Goal: Task Accomplishment & Management: Use online tool/utility

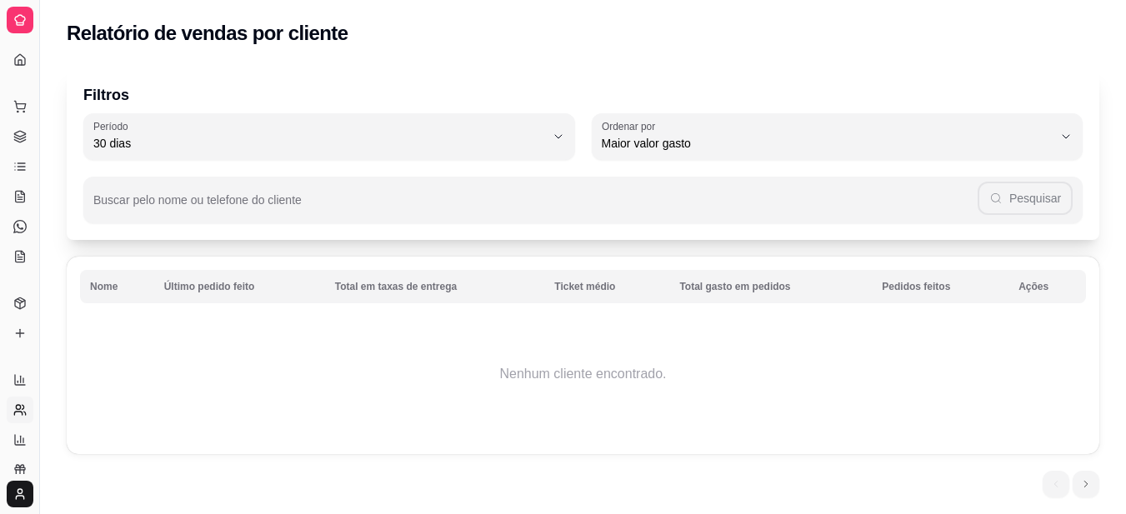
select select "30"
select select "HIGHEST_TOTAL_SPENT_WITH_ORDERS"
click at [21, 91] on icon at bounding box center [21, 90] width 0 height 7
select select "TOTAL_OF_ORDERS"
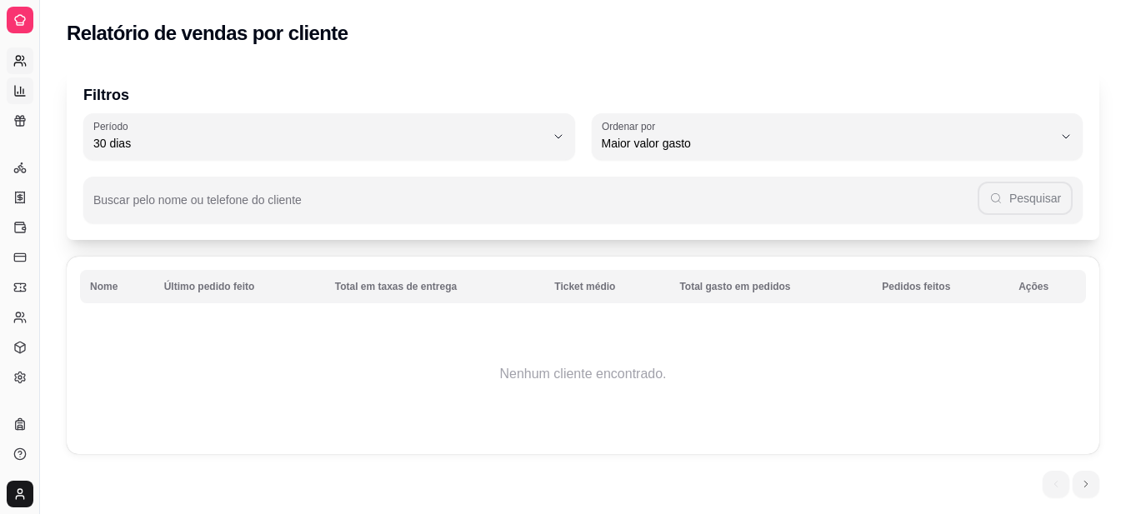
select select "7"
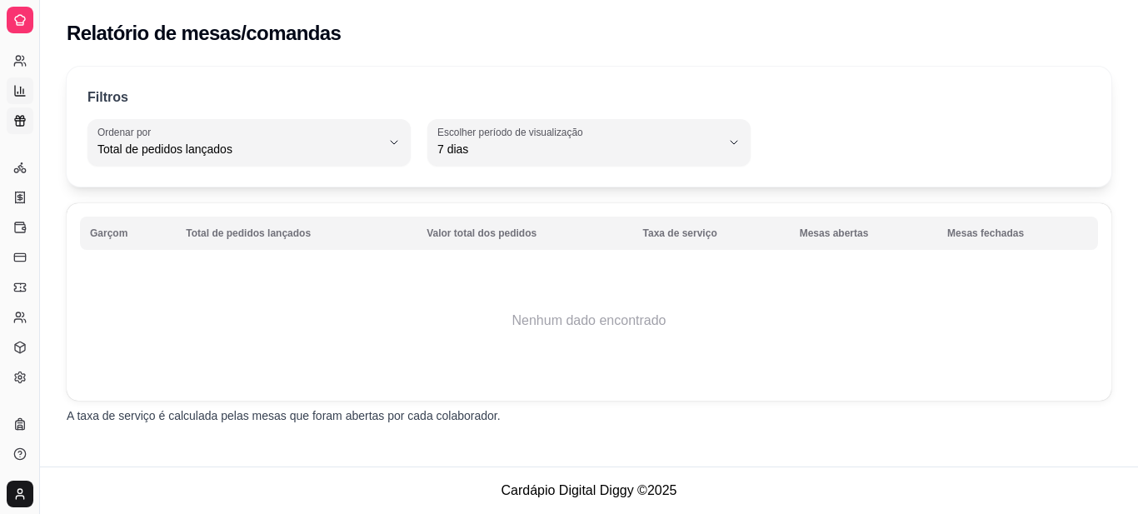
click at [25, 118] on rect at bounding box center [20, 119] width 10 height 2
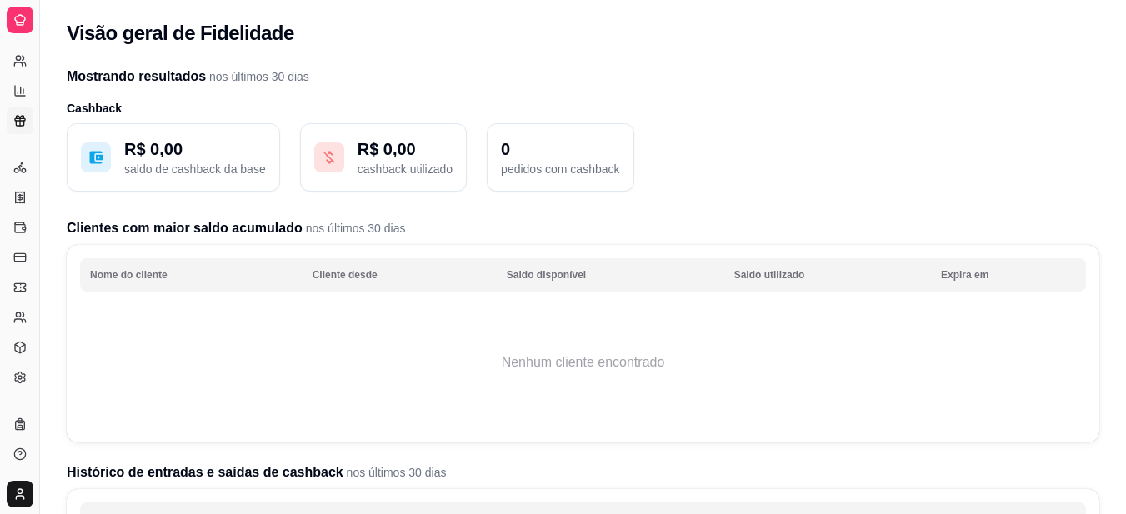
drag, startPoint x: 1, startPoint y: 3, endPoint x: 60, endPoint y: 83, distance: 99.5
click at [60, 83] on div "Mostrando resultados nos últimos 30 dias Cashback R$ 0,00 saldo de cashback da …" at bounding box center [583, 444] width 1086 height 775
click at [13, 222] on link "Controle de caixa" at bounding box center [20, 227] width 27 height 27
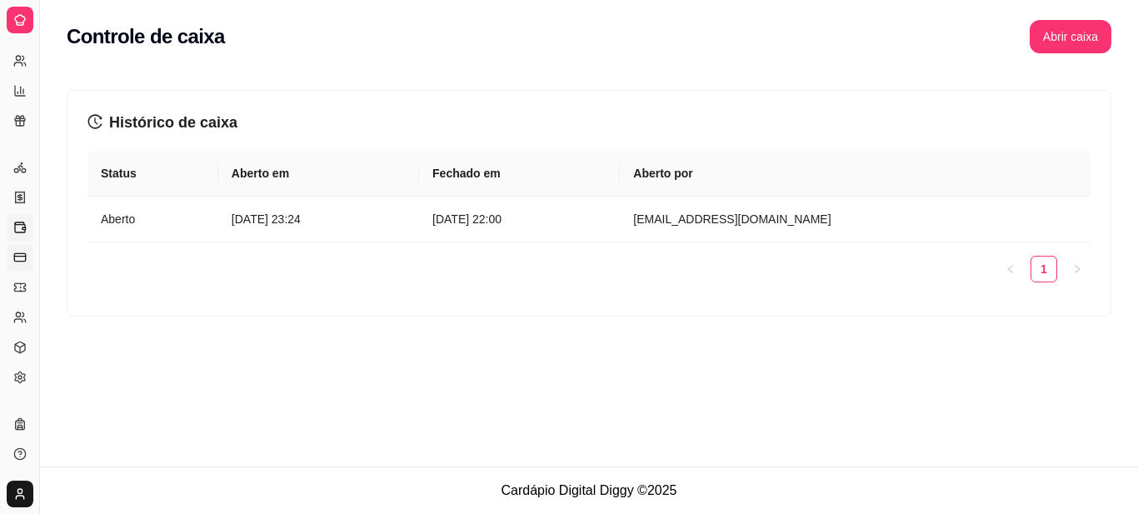
click at [24, 252] on link "Controle de fiado" at bounding box center [20, 257] width 27 height 27
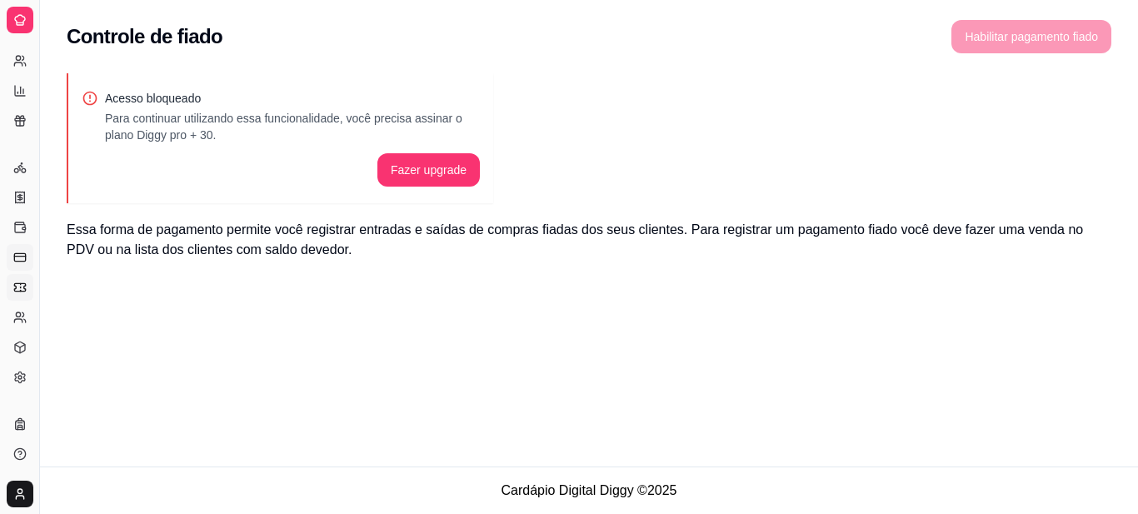
click at [15, 286] on icon at bounding box center [19, 286] width 11 height 7
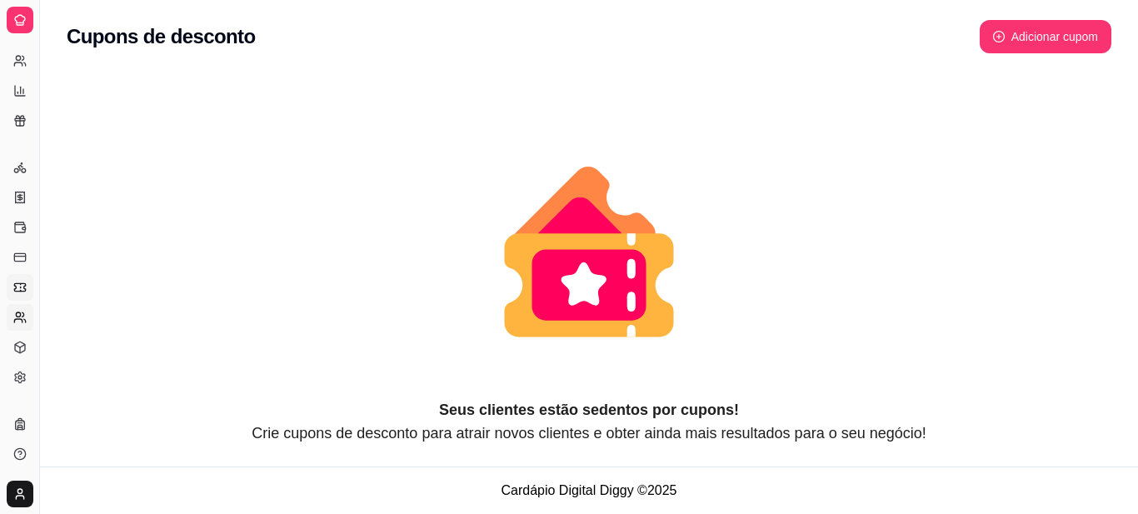
click at [14, 316] on icon at bounding box center [19, 317] width 13 height 13
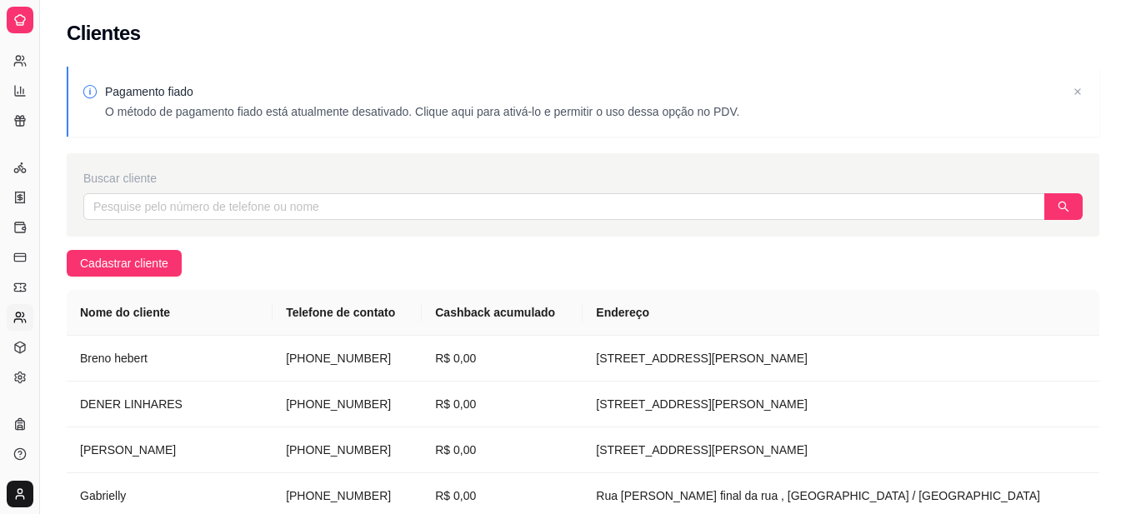
click at [15, 317] on icon at bounding box center [19, 317] width 13 height 13
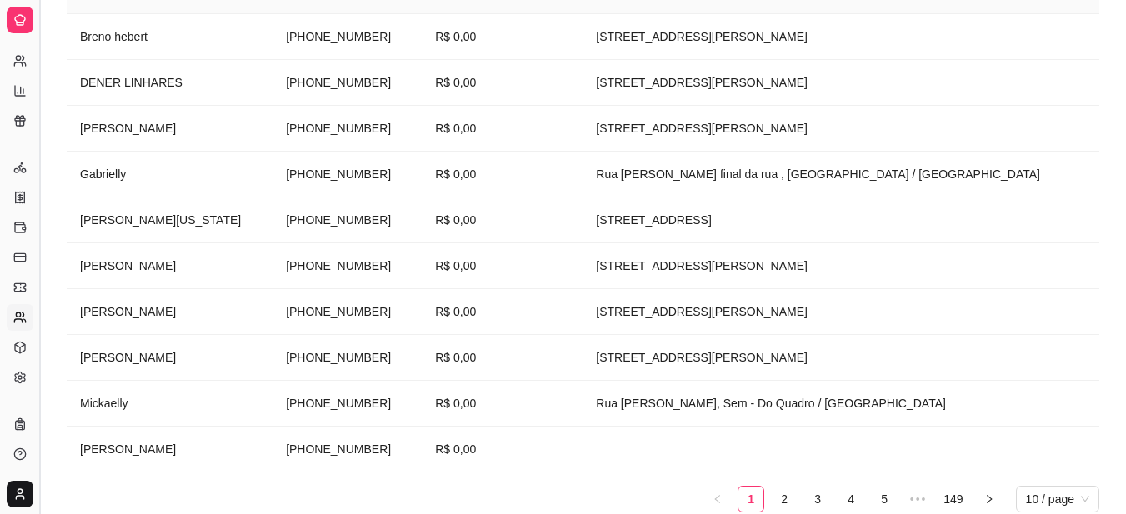
scroll to position [333, 0]
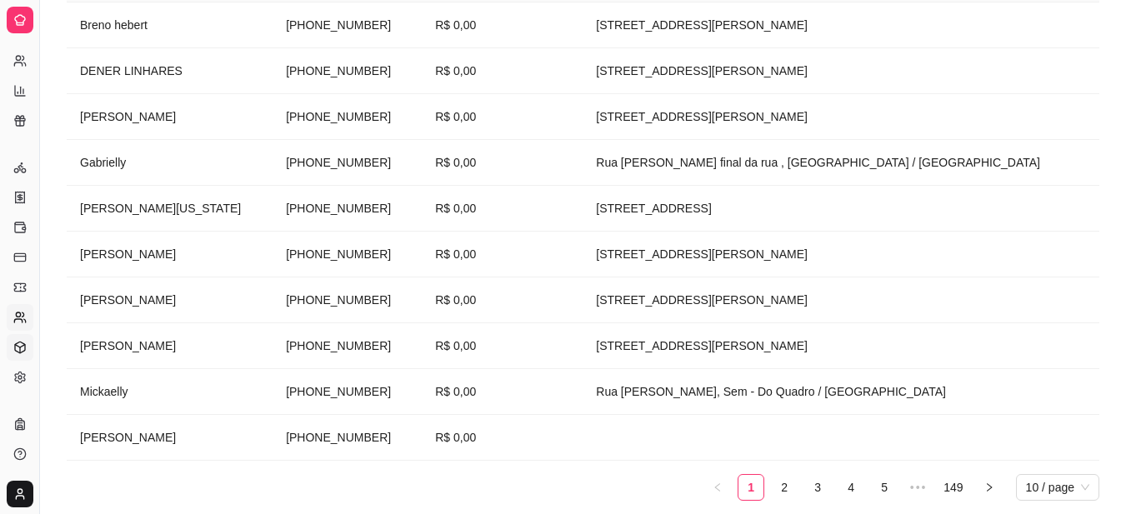
click at [19, 345] on icon at bounding box center [19, 347] width 13 height 13
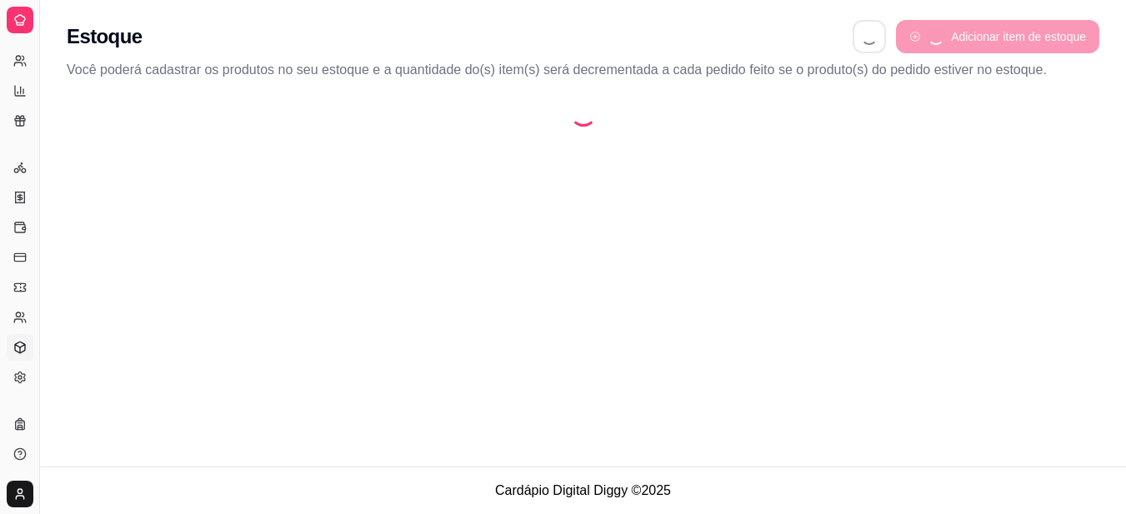
select select "QUANTITY_ORDER"
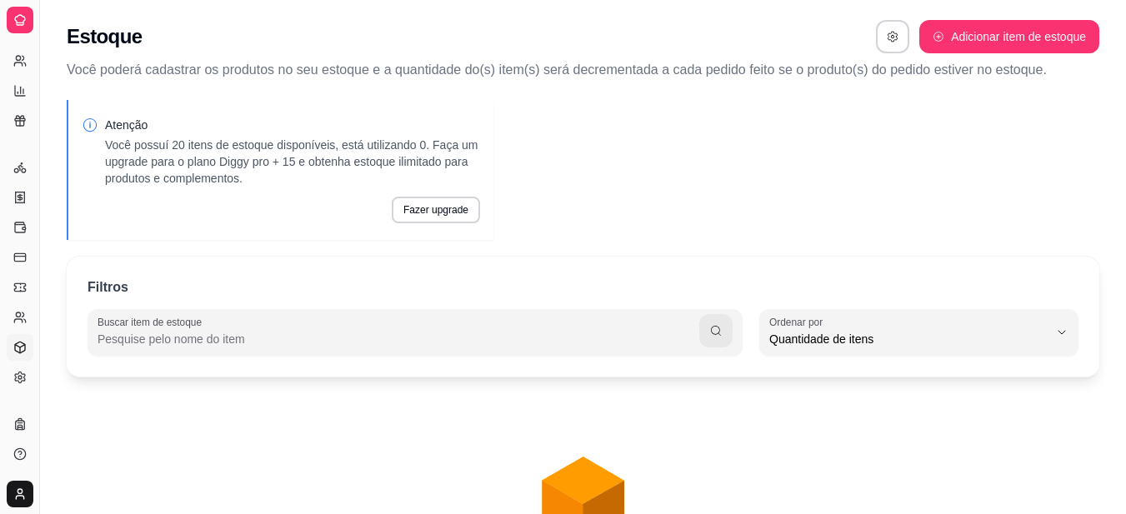
scroll to position [16, 0]
click at [27, 379] on link "Configurações" at bounding box center [20, 377] width 27 height 27
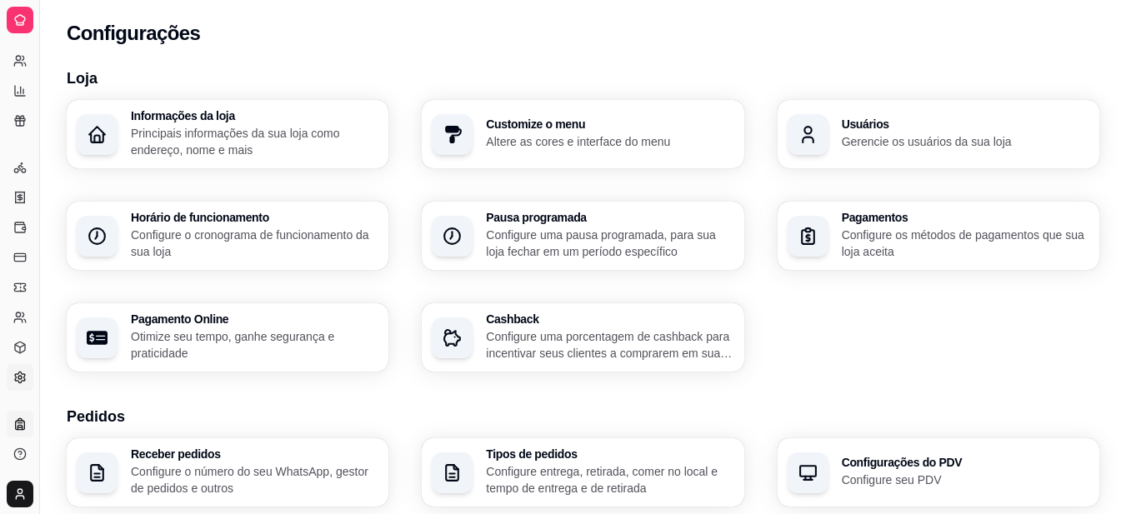
click at [26, 424] on icon at bounding box center [19, 423] width 13 height 13
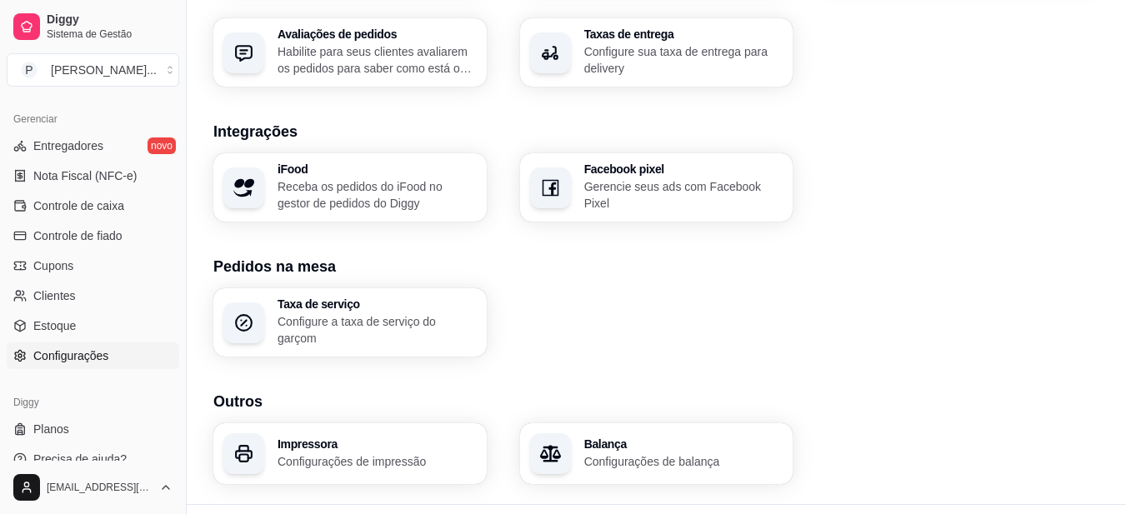
scroll to position [653, 0]
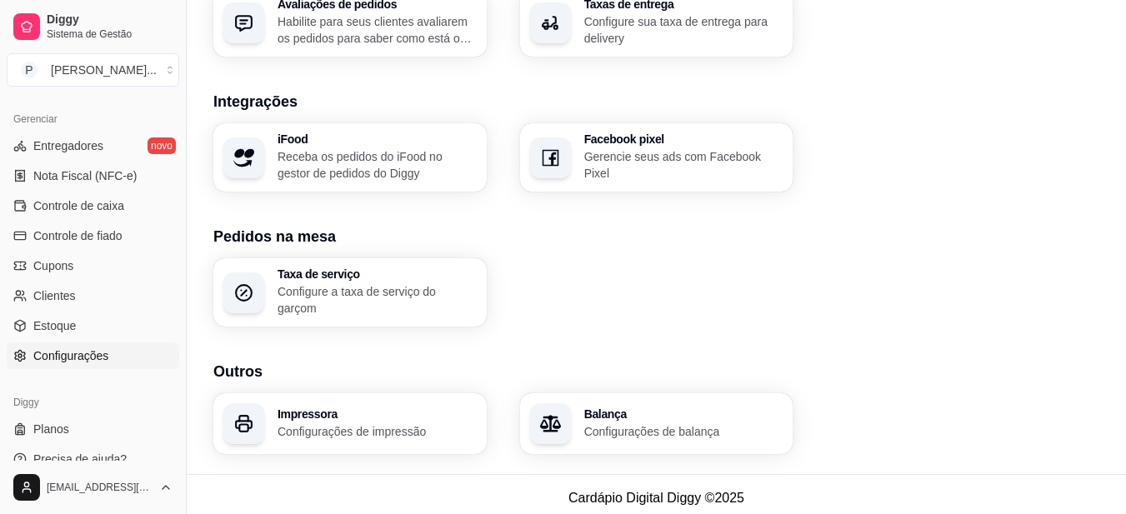
click at [400, 424] on p "Configurações de impressão" at bounding box center [376, 431] width 199 height 17
click at [87, 210] on span "Controle de caixa" at bounding box center [78, 205] width 91 height 17
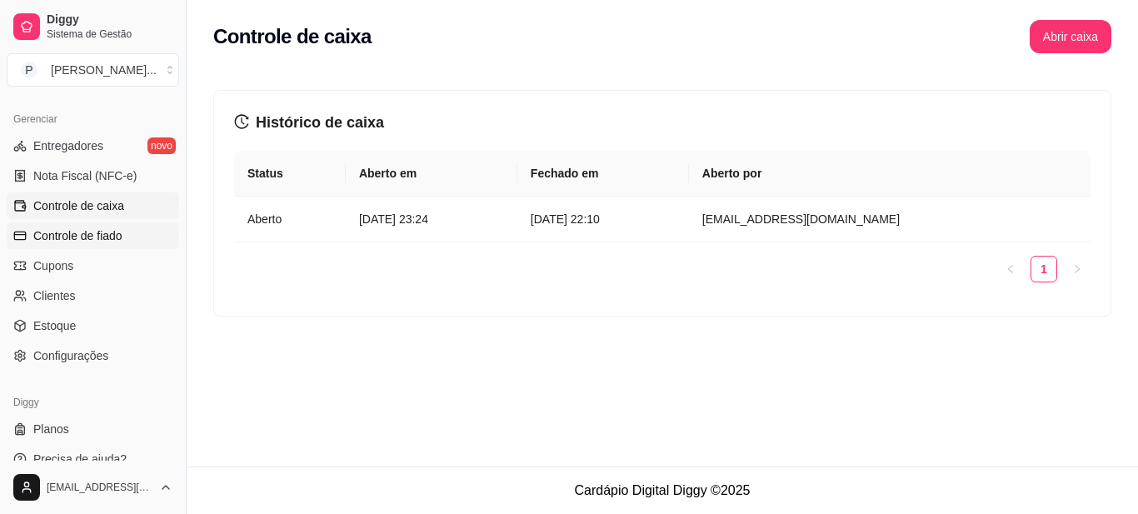
click at [87, 231] on span "Controle de fiado" at bounding box center [77, 235] width 89 height 17
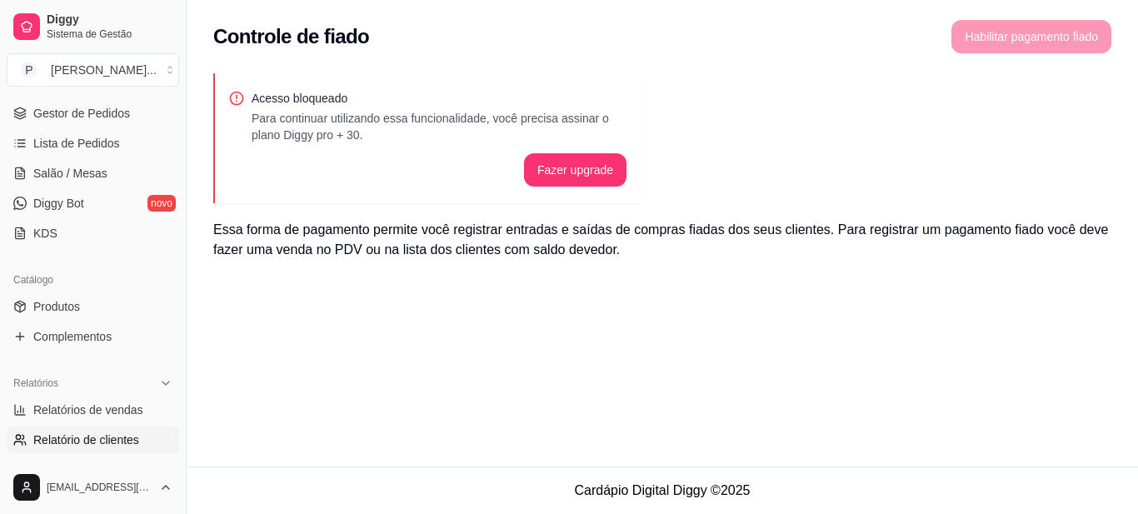
scroll to position [268, 0]
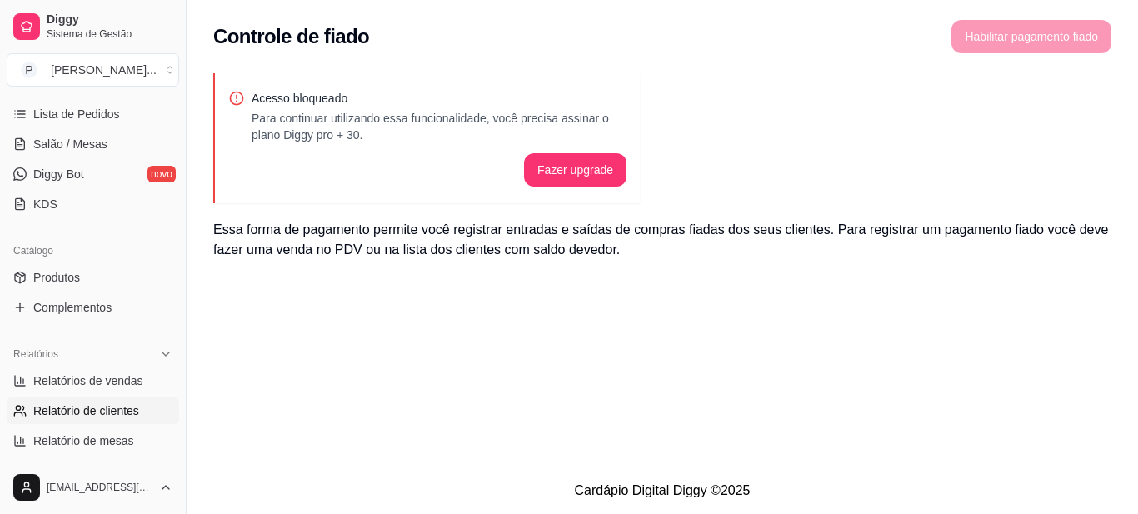
click at [74, 408] on span "Relatório de clientes" at bounding box center [86, 410] width 106 height 17
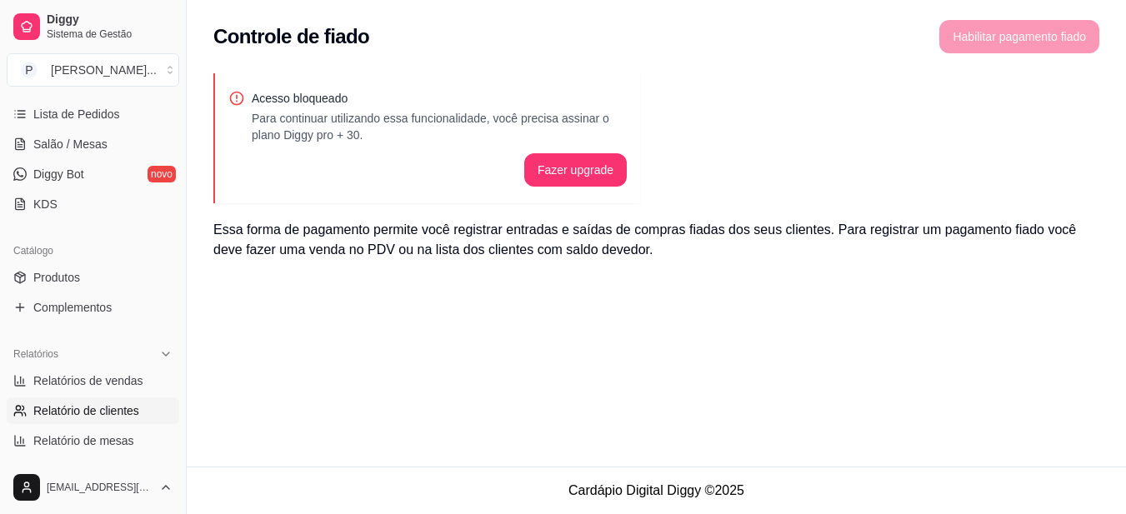
select select "30"
select select "HIGHEST_TOTAL_SPENT_WITH_ORDERS"
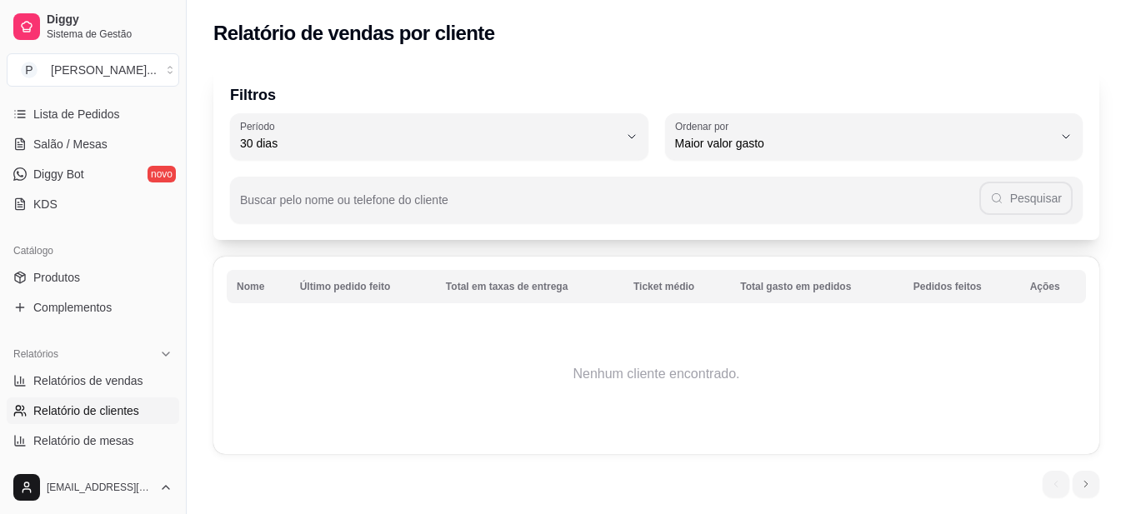
click at [66, 412] on span "Relatório de clientes" at bounding box center [86, 410] width 106 height 17
click at [91, 380] on span "Relatórios de vendas" at bounding box center [88, 380] width 110 height 17
select select "ALL"
select select "0"
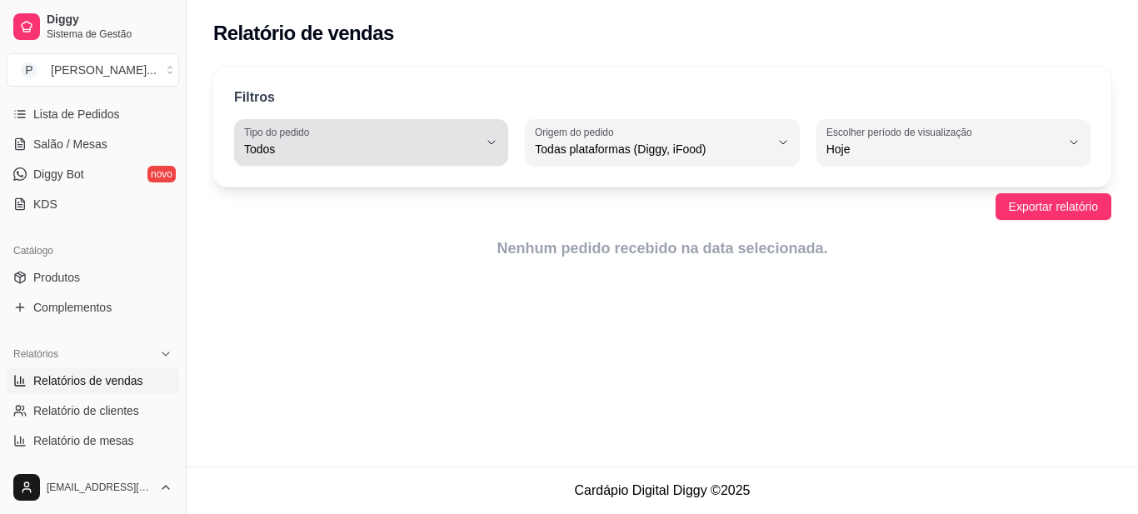
click at [484, 140] on button "Tipo do pedido Todos" at bounding box center [371, 142] width 274 height 47
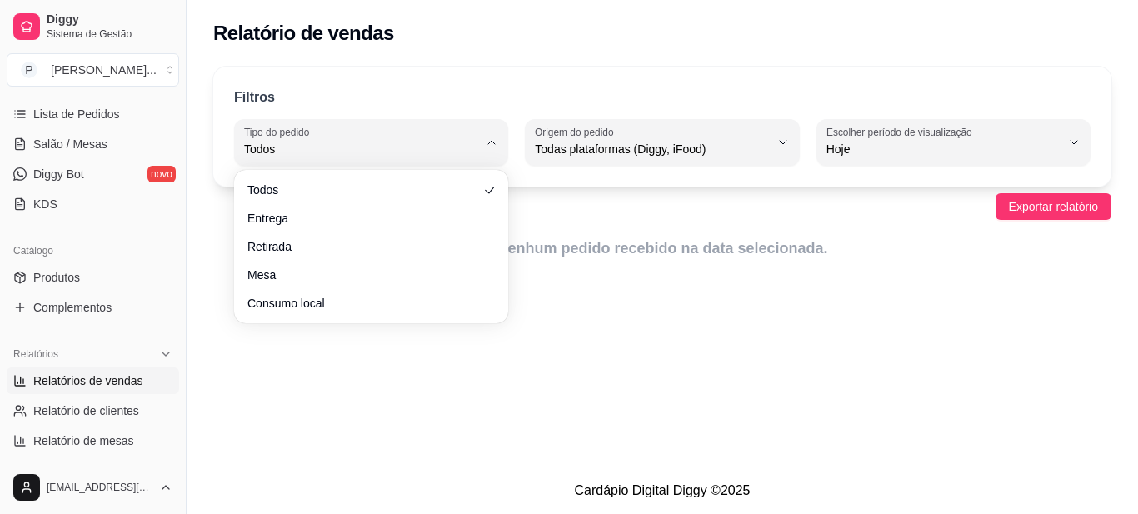
click at [431, 203] on ul "Todos Entrega Retirada Mesa Consumo local" at bounding box center [371, 247] width 261 height 140
click at [432, 218] on span "Entrega" at bounding box center [363, 216] width 222 height 16
type input "DELIVERY"
select select "DELIVERY"
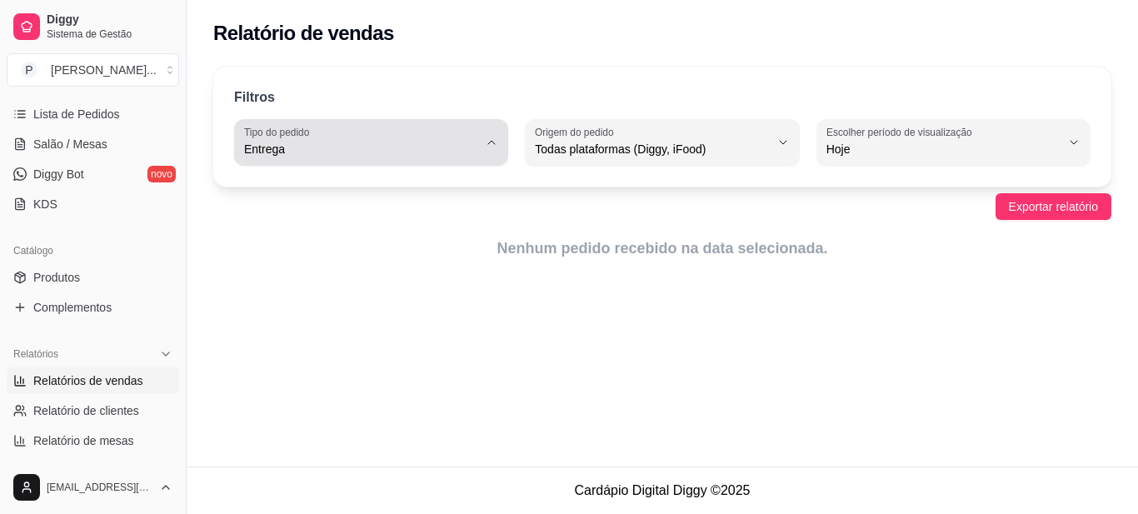
click at [495, 143] on icon "button" at bounding box center [491, 142] width 13 height 13
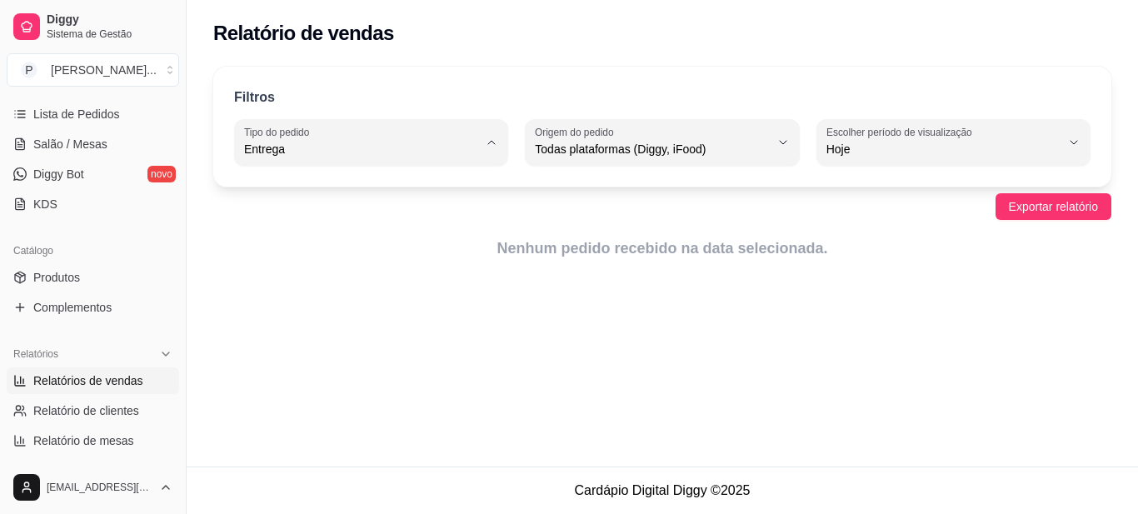
click at [437, 197] on span "Todos" at bounding box center [363, 189] width 222 height 16
type input "ALL"
select select "ALL"
click at [1047, 202] on span "Exportar relatório" at bounding box center [1053, 206] width 89 height 18
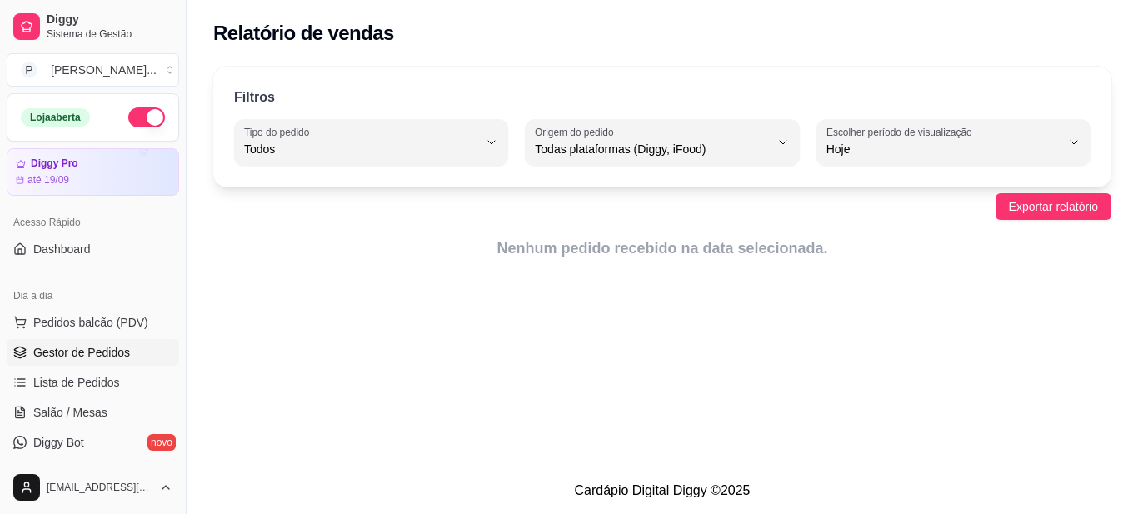
click at [123, 360] on span "Gestor de Pedidos" at bounding box center [81, 352] width 97 height 17
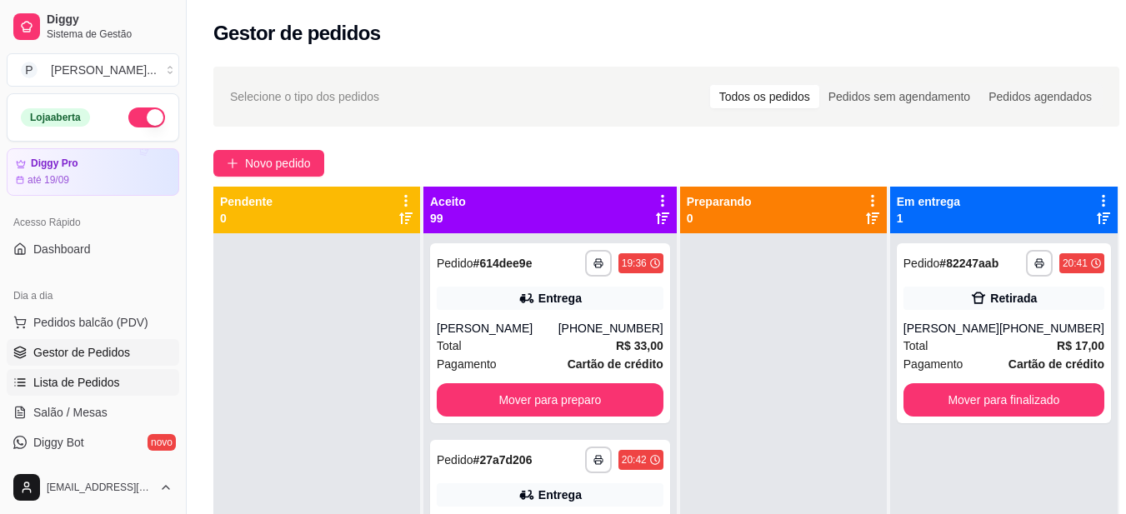
click at [82, 379] on span "Lista de Pedidos" at bounding box center [76, 382] width 87 height 17
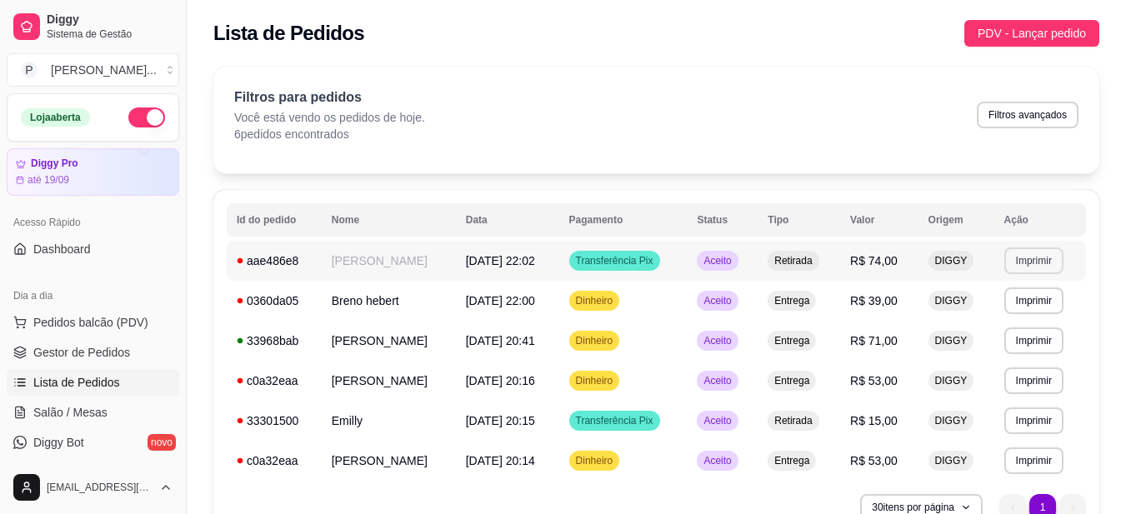
click at [1042, 252] on button "Imprimir" at bounding box center [1033, 260] width 59 height 27
click at [1037, 312] on button "IMPRESSORA" at bounding box center [1009, 319] width 121 height 27
click at [926, 513] on html "Diggy Sistema de Gestão P Papito Lanche ... Loja aberta Diggy Pro até 19/09 Ace…" at bounding box center [563, 257] width 1126 height 514
